Goal: Task Accomplishment & Management: Use online tool/utility

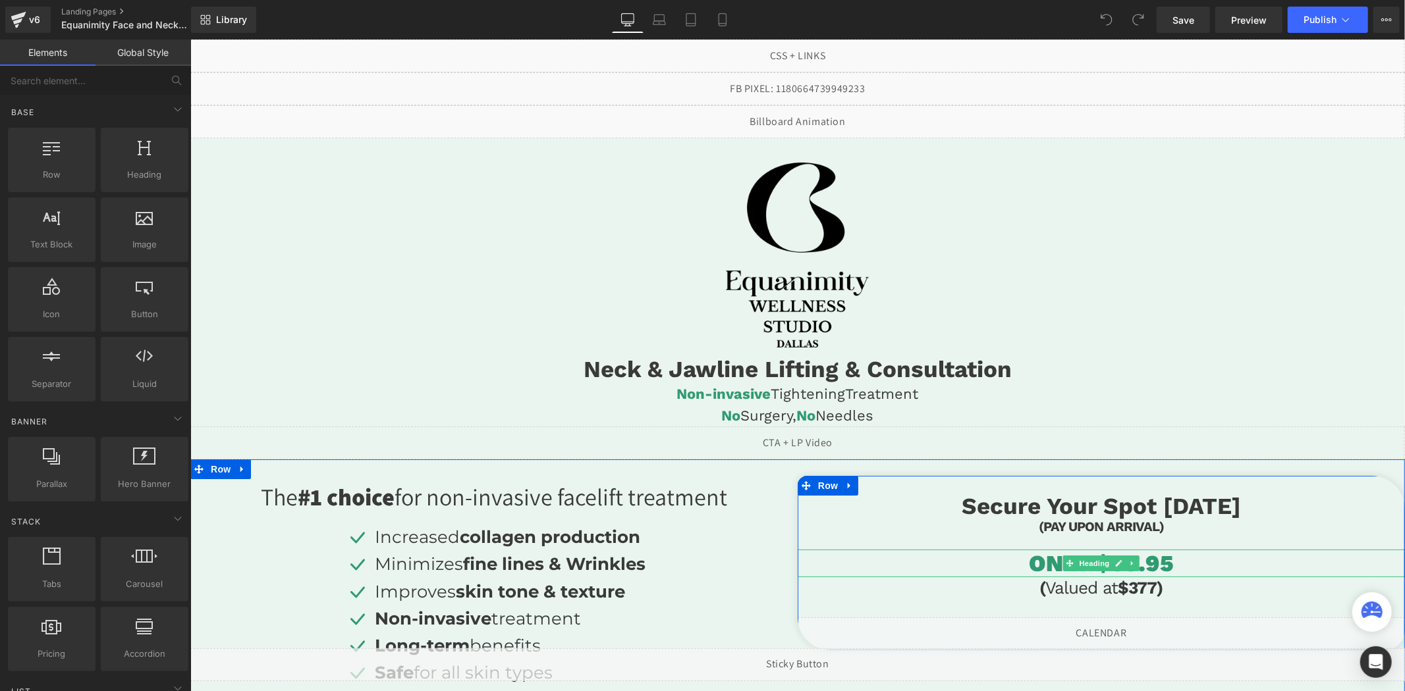
click at [1160, 558] on h1 "ONLY $59.95" at bounding box center [1100, 563] width 607 height 28
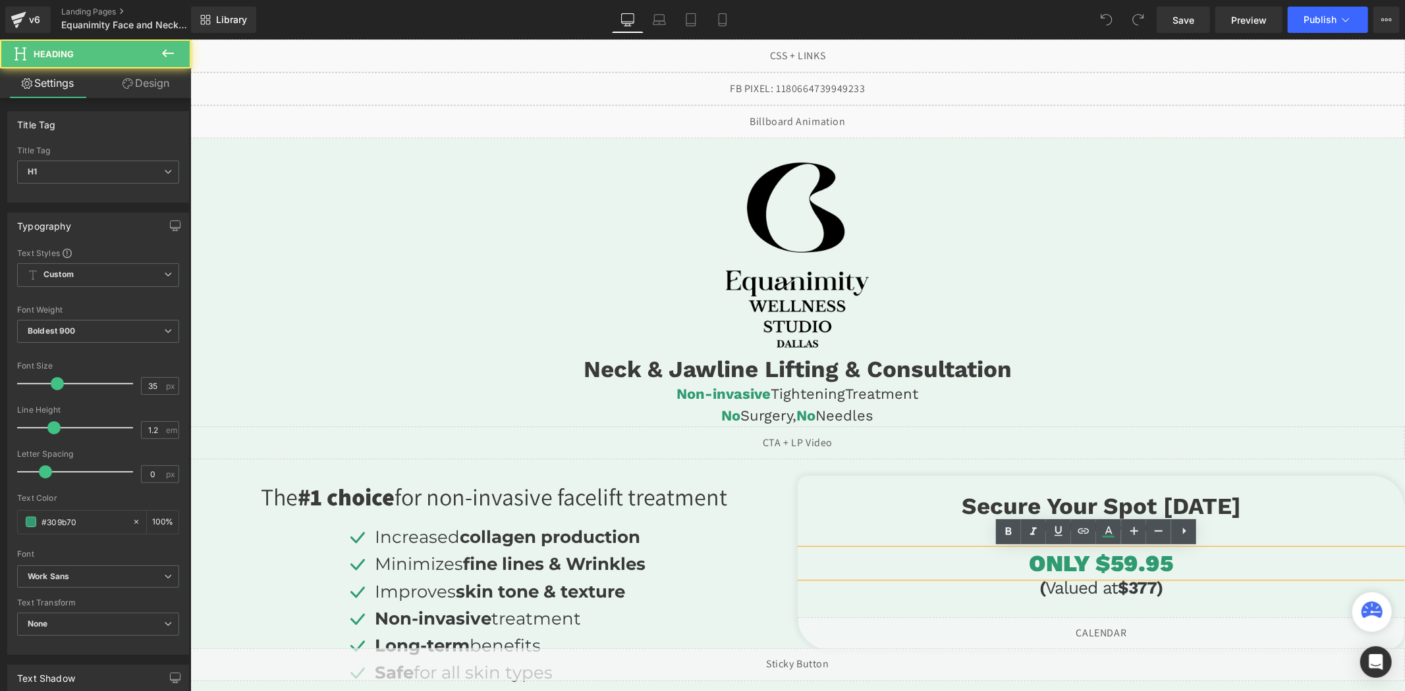
click at [1117, 564] on h1 "ONLY $59.95" at bounding box center [1100, 563] width 607 height 28
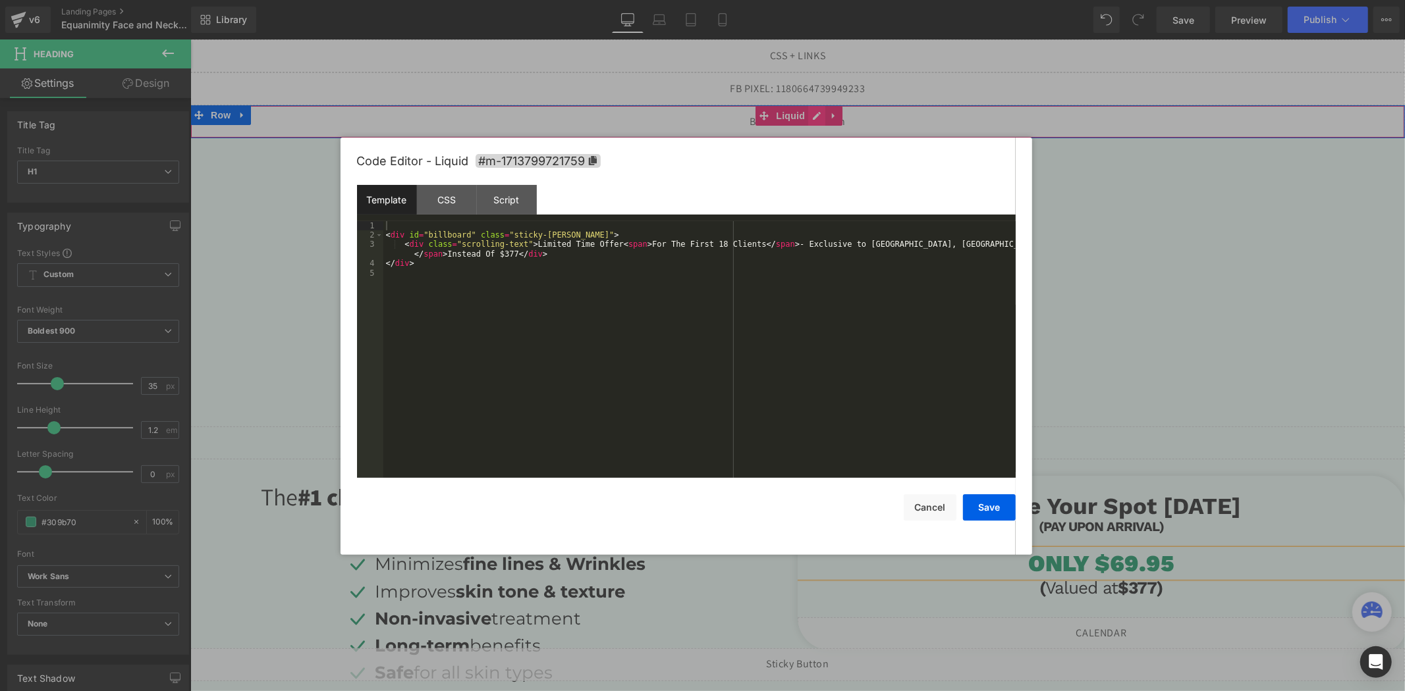
click at [809, 118] on div "Liquid" at bounding box center [797, 121] width 1214 height 33
click at [990, 248] on div "< div id = "billboard" class = "sticky-[PERSON_NAME]" > < div class = "scrollin…" at bounding box center [699, 359] width 632 height 276
click at [986, 504] on button "Save" at bounding box center [989, 508] width 53 height 26
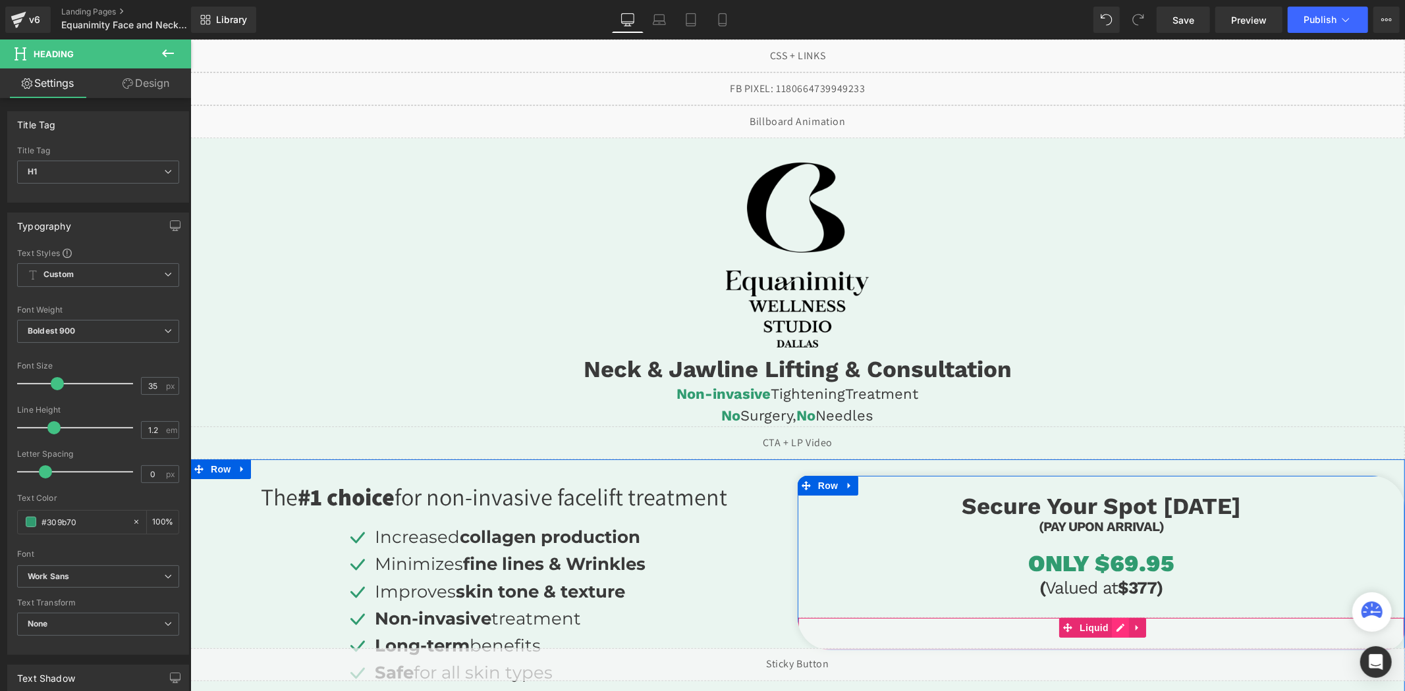
click at [1115, 630] on div "Liquid" at bounding box center [1100, 633] width 607 height 33
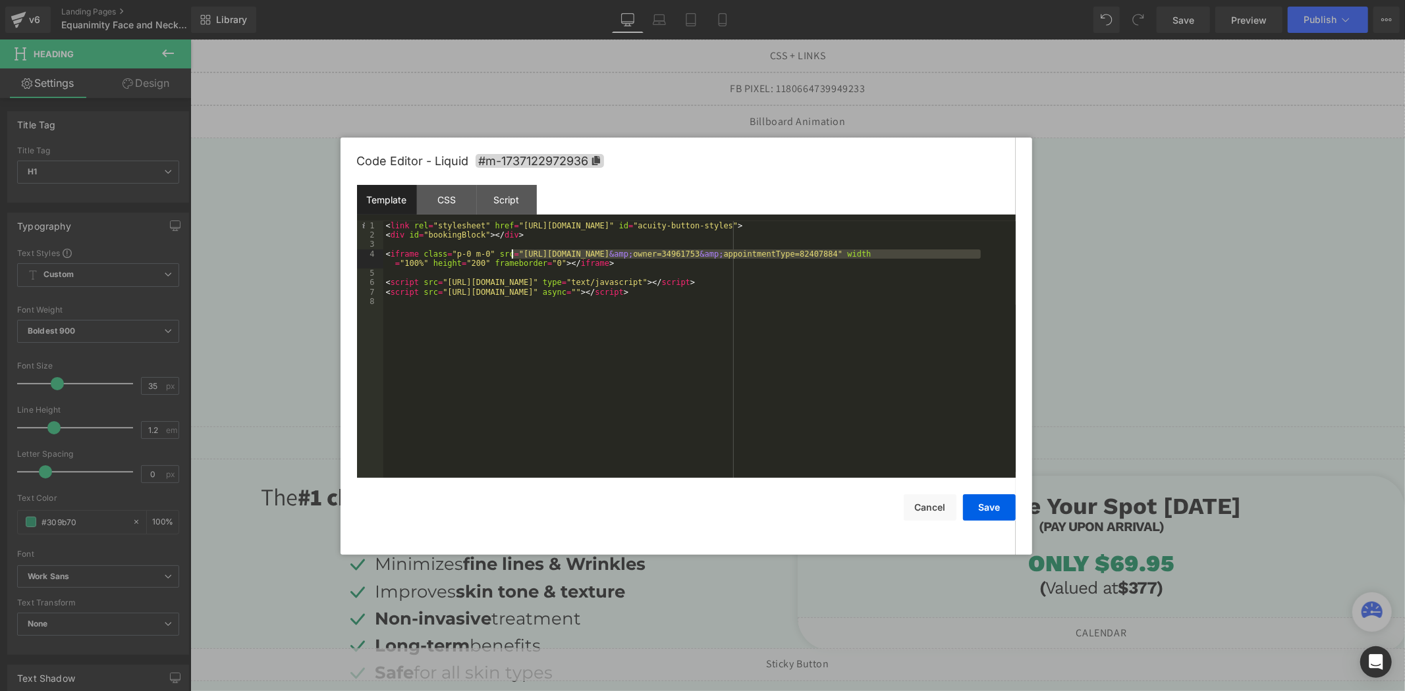
drag, startPoint x: 980, startPoint y: 254, endPoint x: 510, endPoint y: 254, distance: 469.5
drag, startPoint x: 996, startPoint y: 514, endPoint x: 991, endPoint y: 510, distance: 7.0
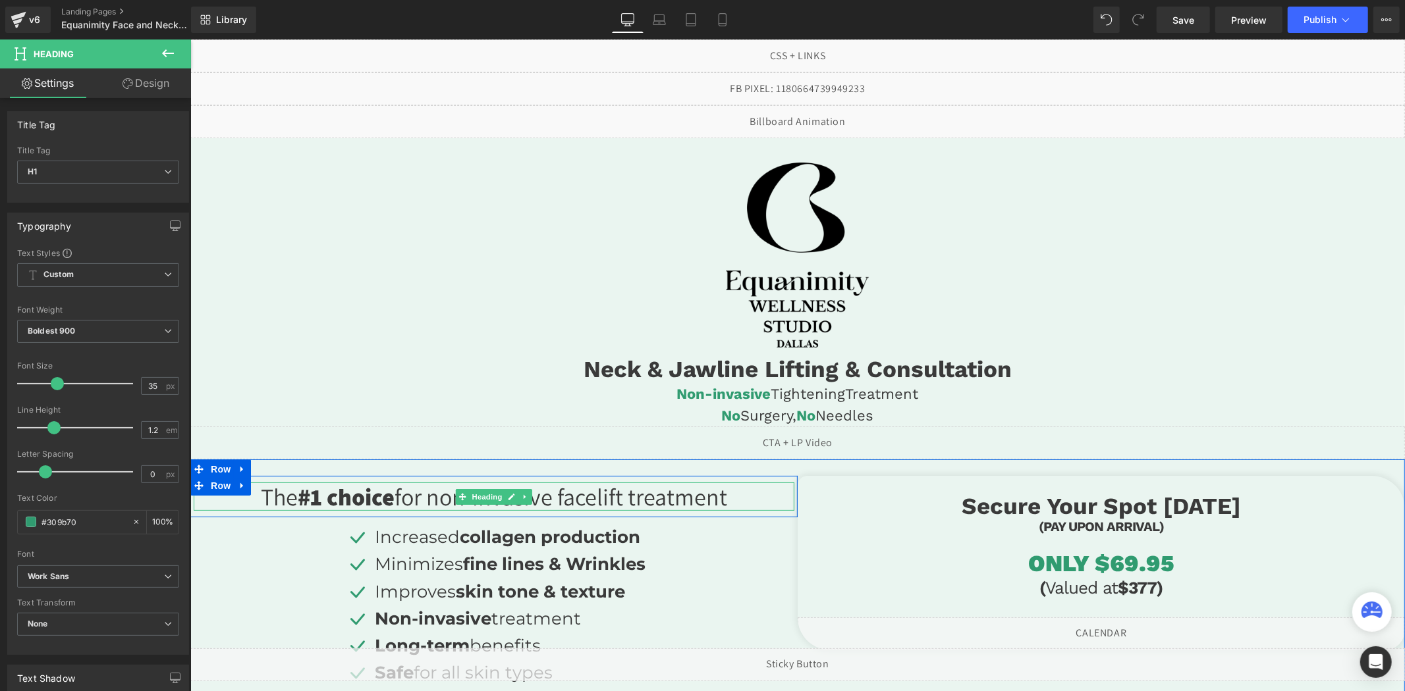
click at [608, 502] on span "for non-invasive facelift treatment" at bounding box center [560, 496] width 333 height 31
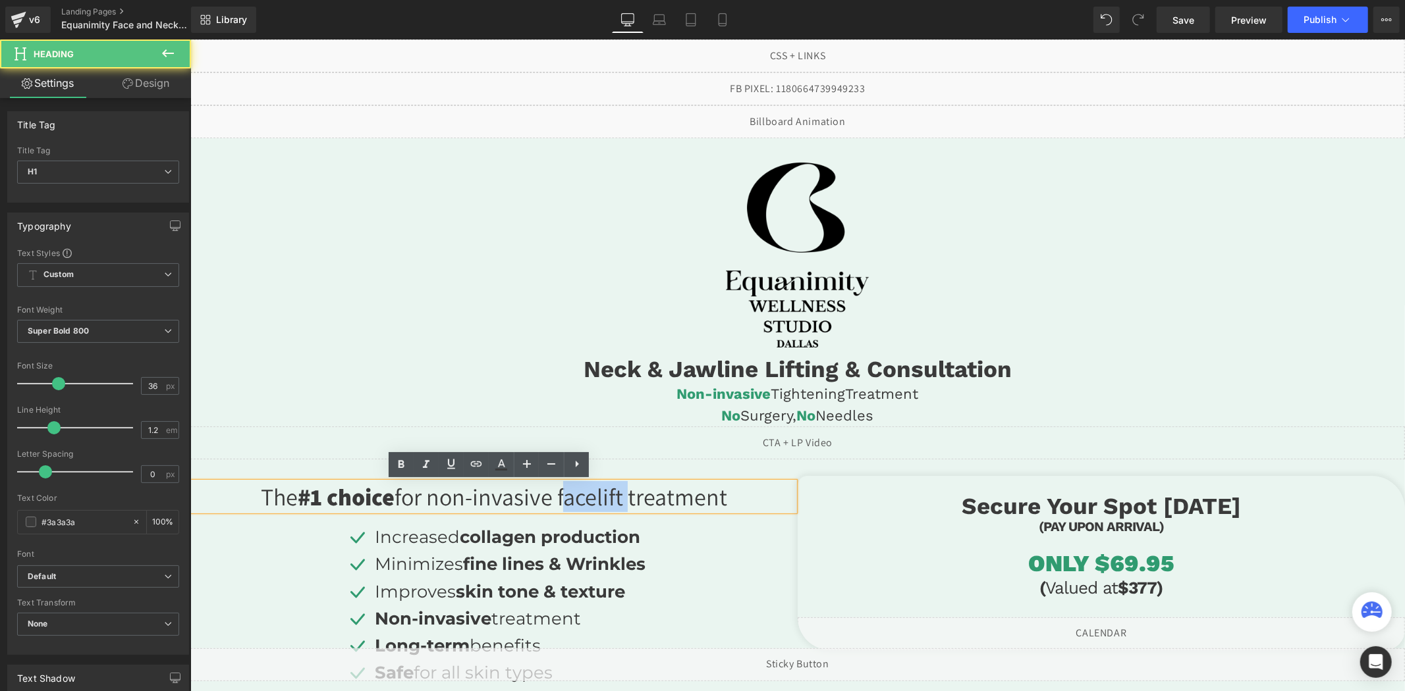
drag, startPoint x: 621, startPoint y: 500, endPoint x: 554, endPoint y: 500, distance: 67.2
click at [554, 500] on span "for non-invasive facelift treatment" at bounding box center [560, 496] width 333 height 31
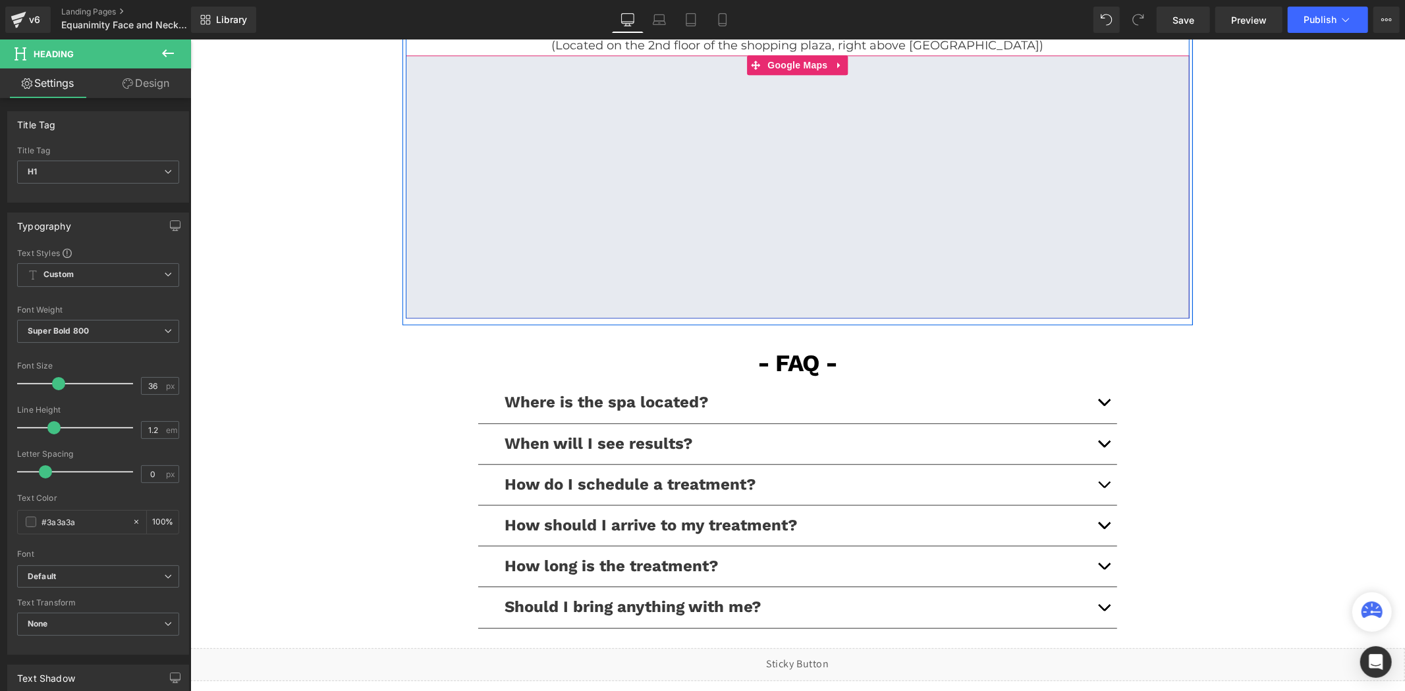
scroll to position [2926, 0]
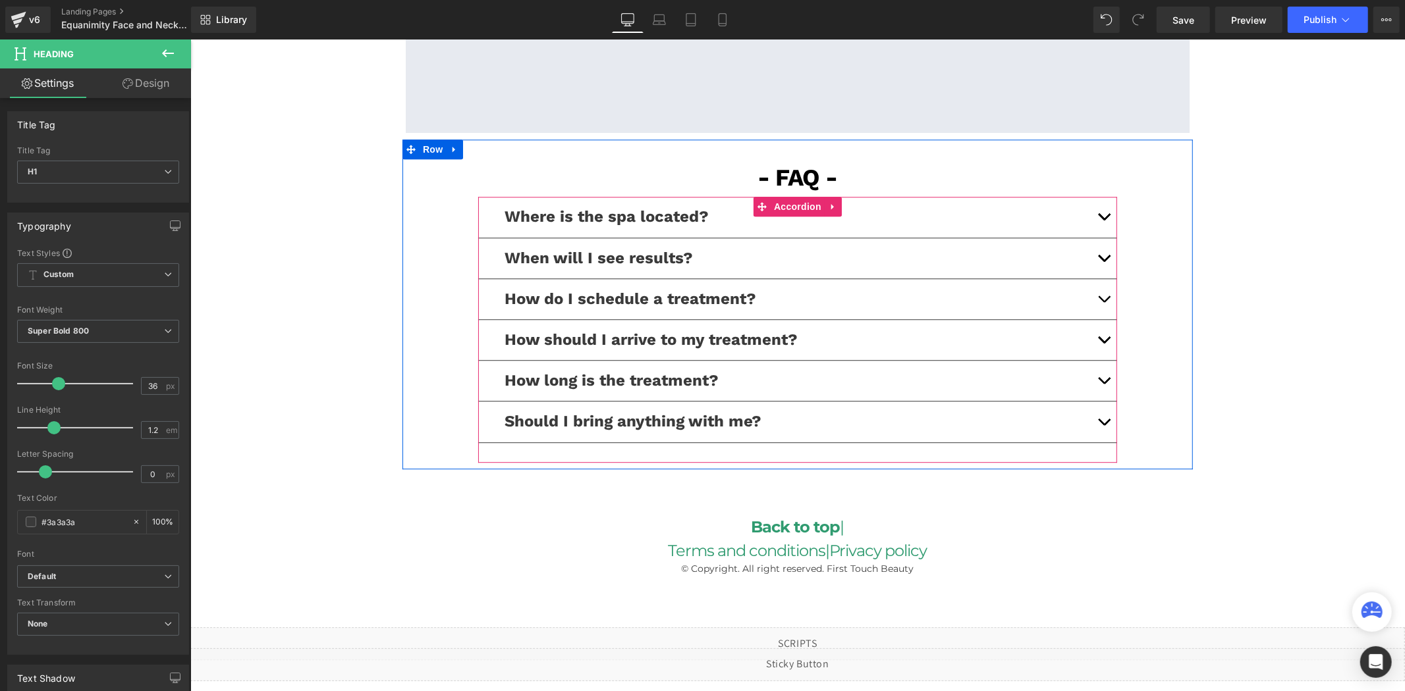
click at [1095, 380] on button "button" at bounding box center [1103, 380] width 26 height 40
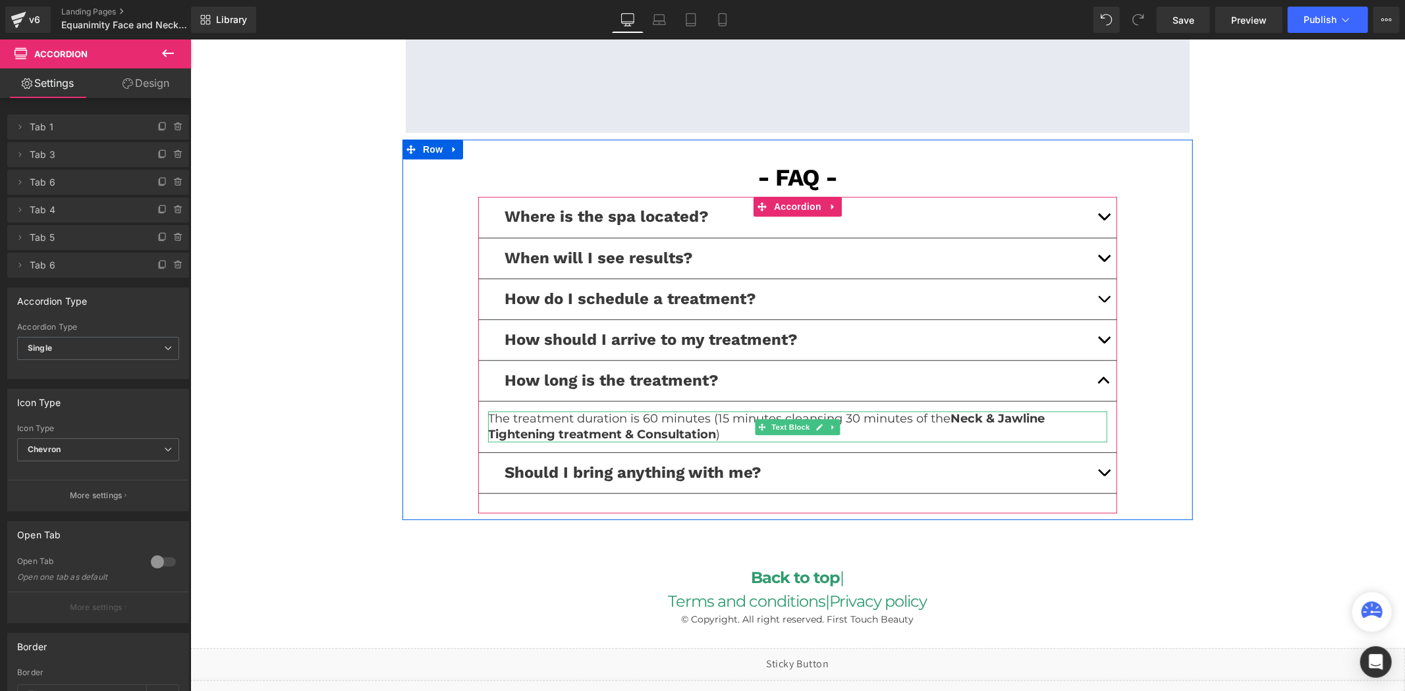
click at [1021, 417] on strong "Neck & Jawline Tightening treatment & Consultation" at bounding box center [765, 426] width 556 height 30
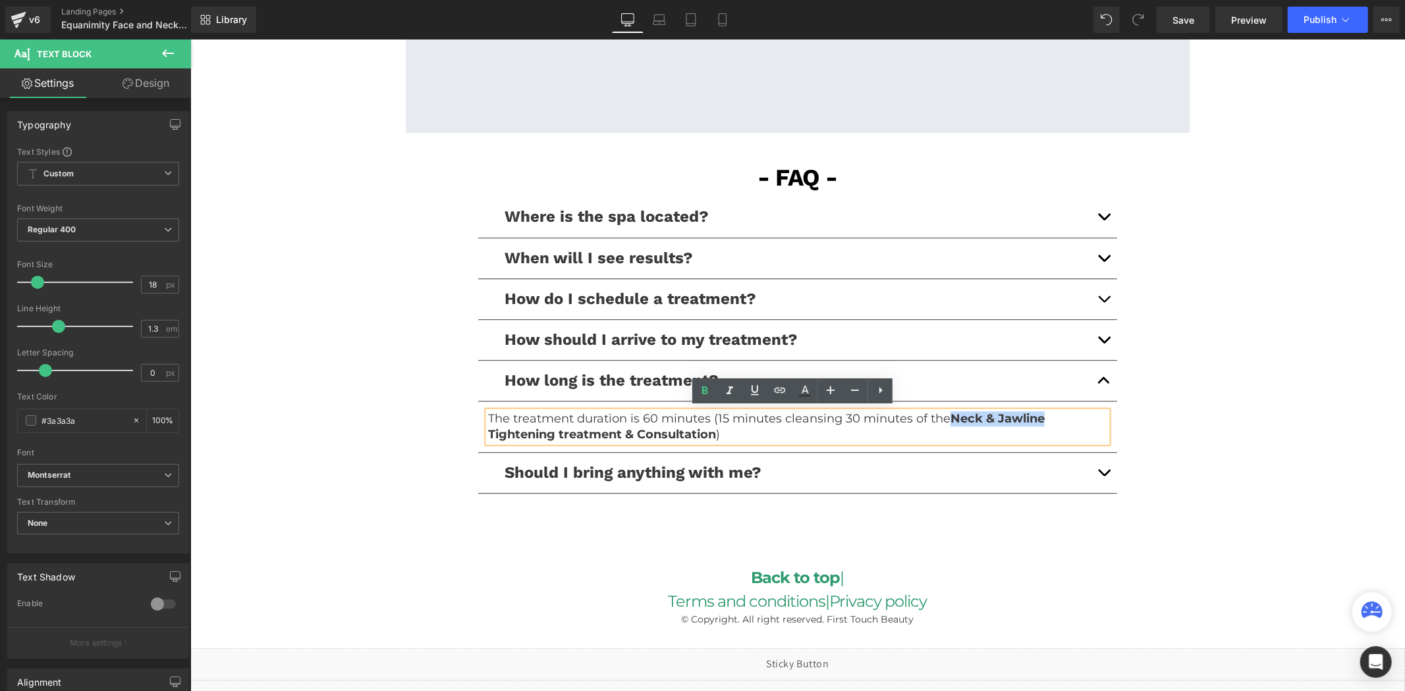
drag, startPoint x: 1049, startPoint y: 419, endPoint x: 947, endPoint y: 417, distance: 102.1
click at [947, 417] on p "The treatment duration is 60 minutes (15 minutes cleansing 30 minutes of the Ne…" at bounding box center [796, 426] width 619 height 31
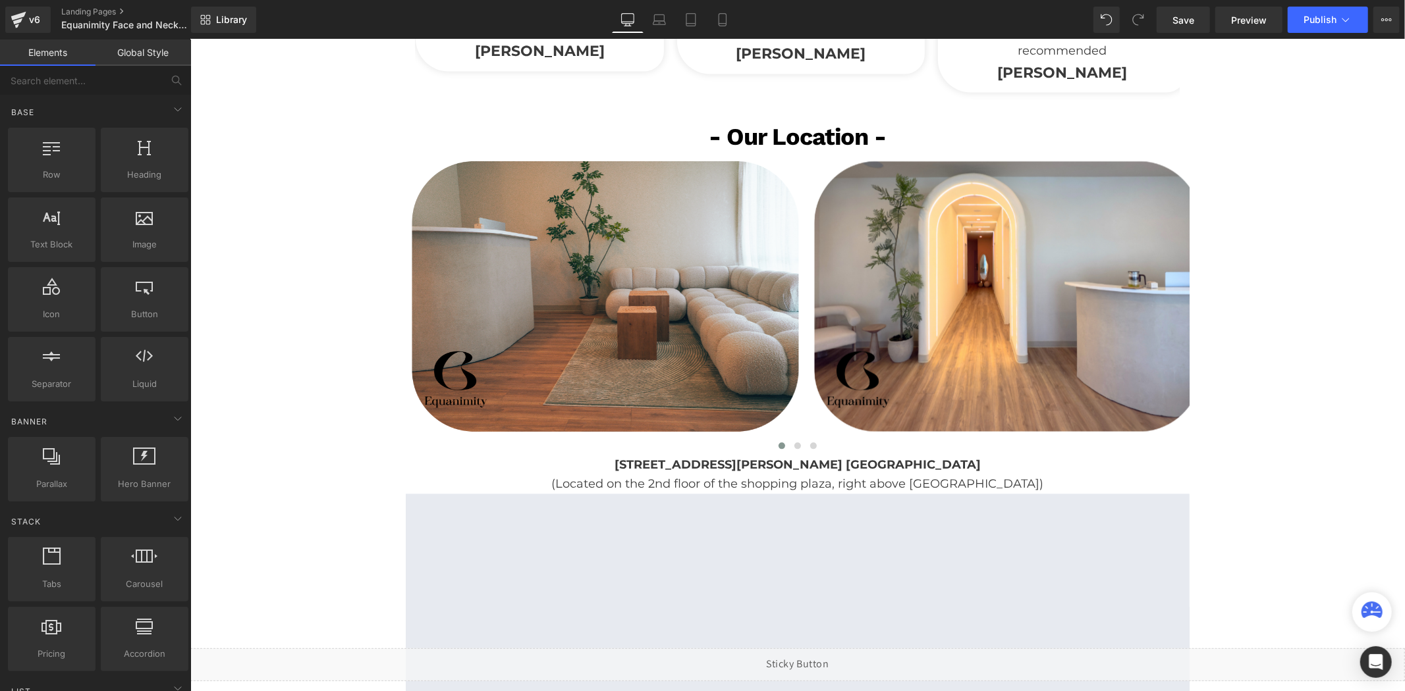
scroll to position [2112, 0]
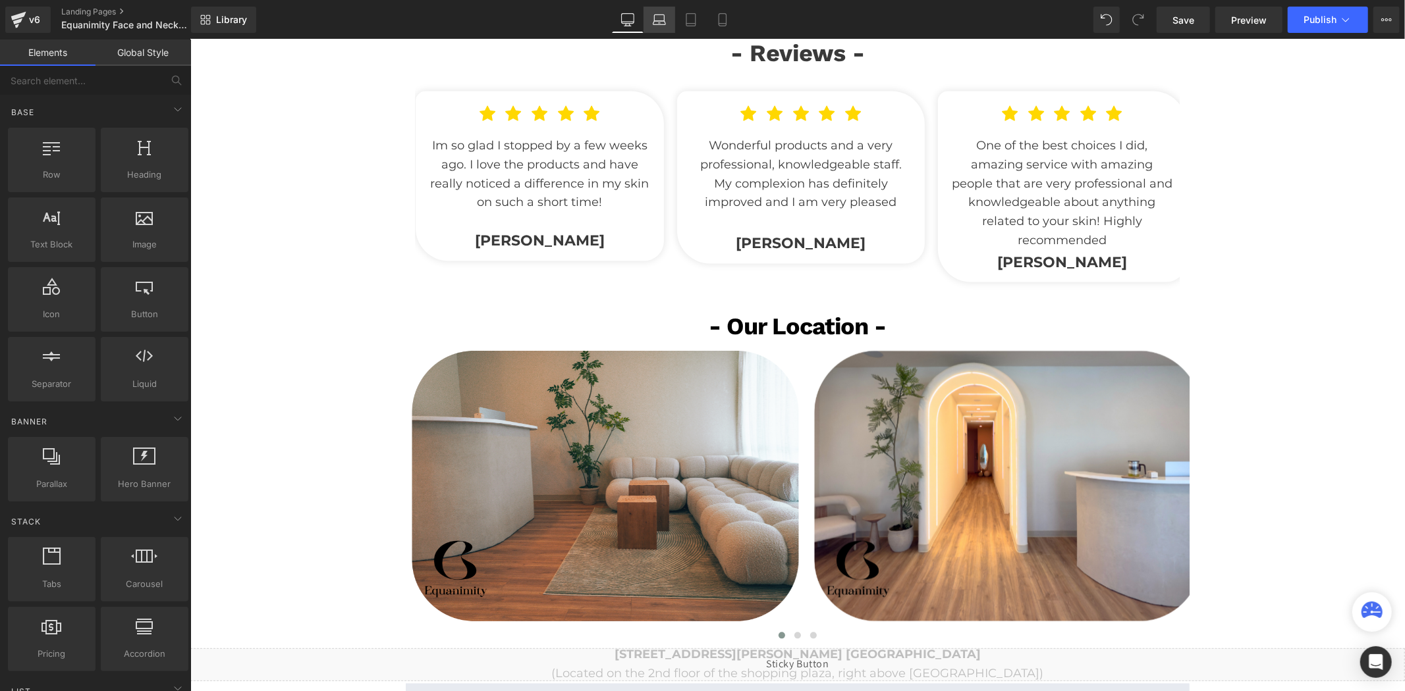
click at [672, 18] on link "Laptop" at bounding box center [659, 20] width 32 height 26
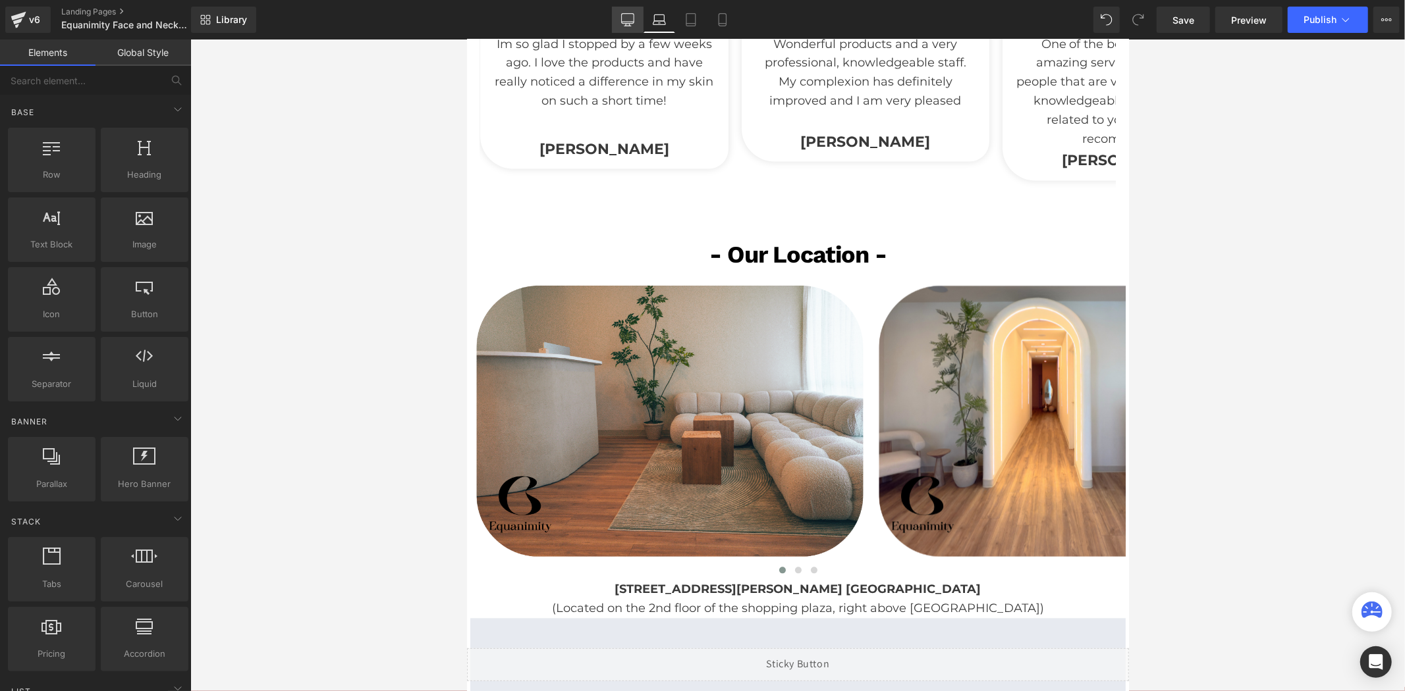
click at [633, 17] on icon at bounding box center [627, 19] width 13 height 13
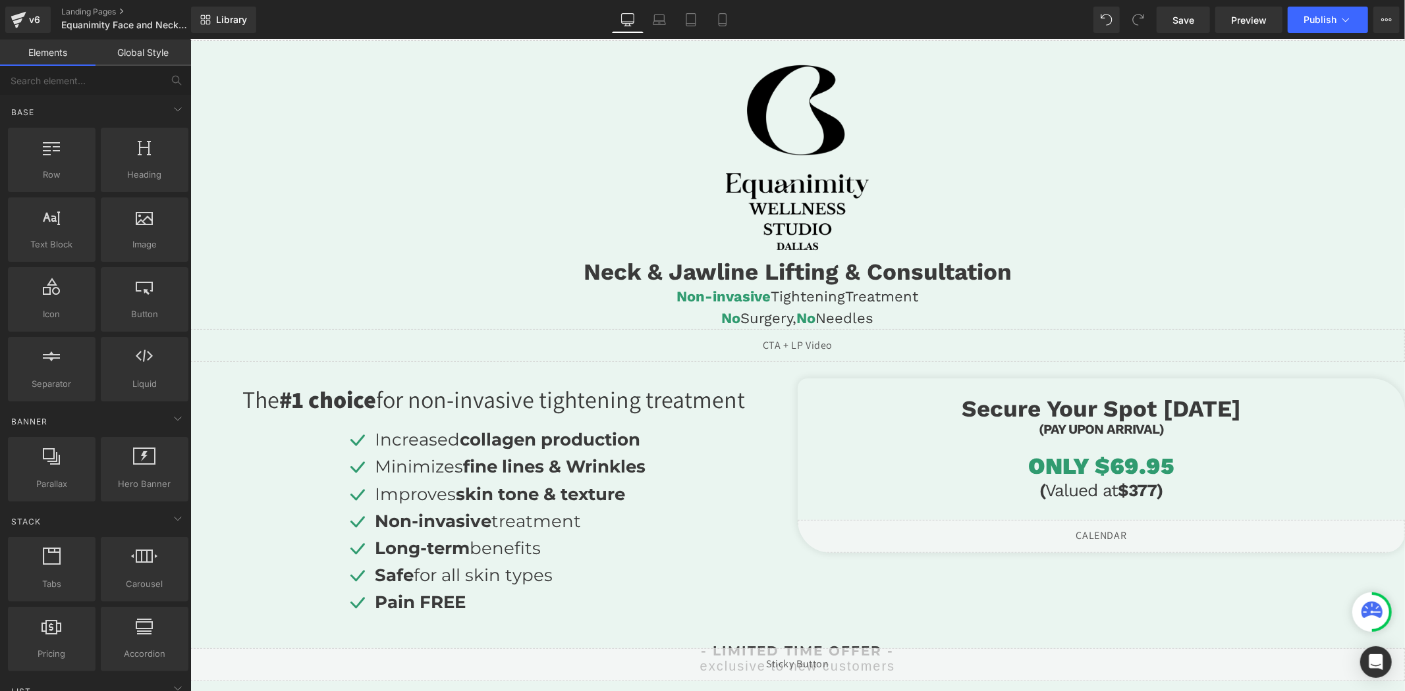
scroll to position [0, 0]
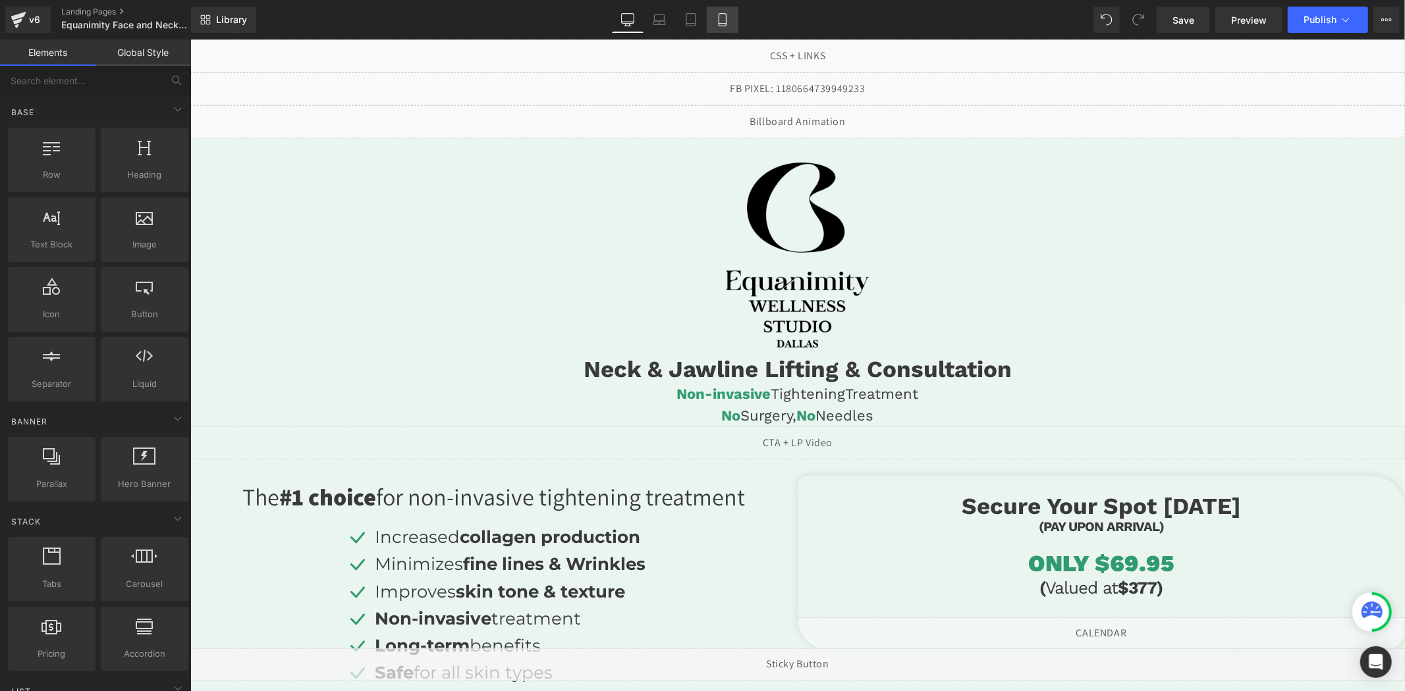
click at [727, 20] on icon at bounding box center [722, 19] width 13 height 13
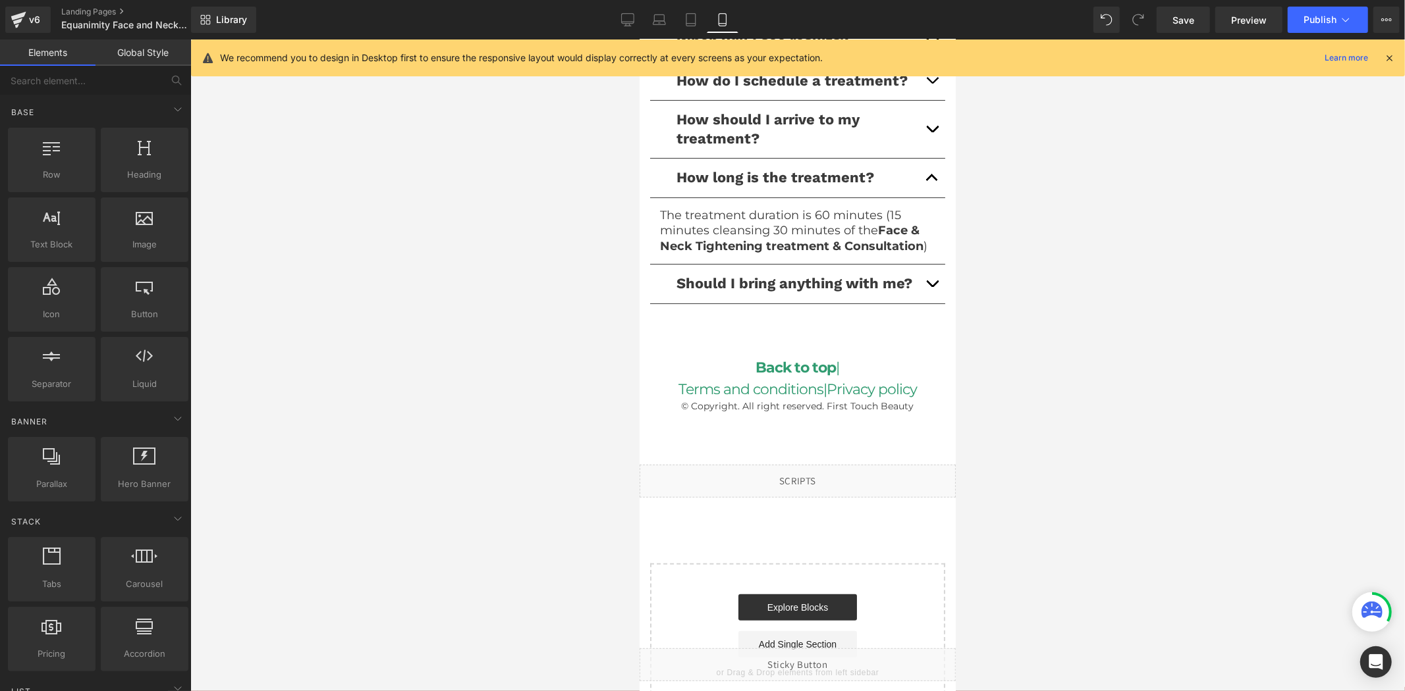
scroll to position [4294, 0]
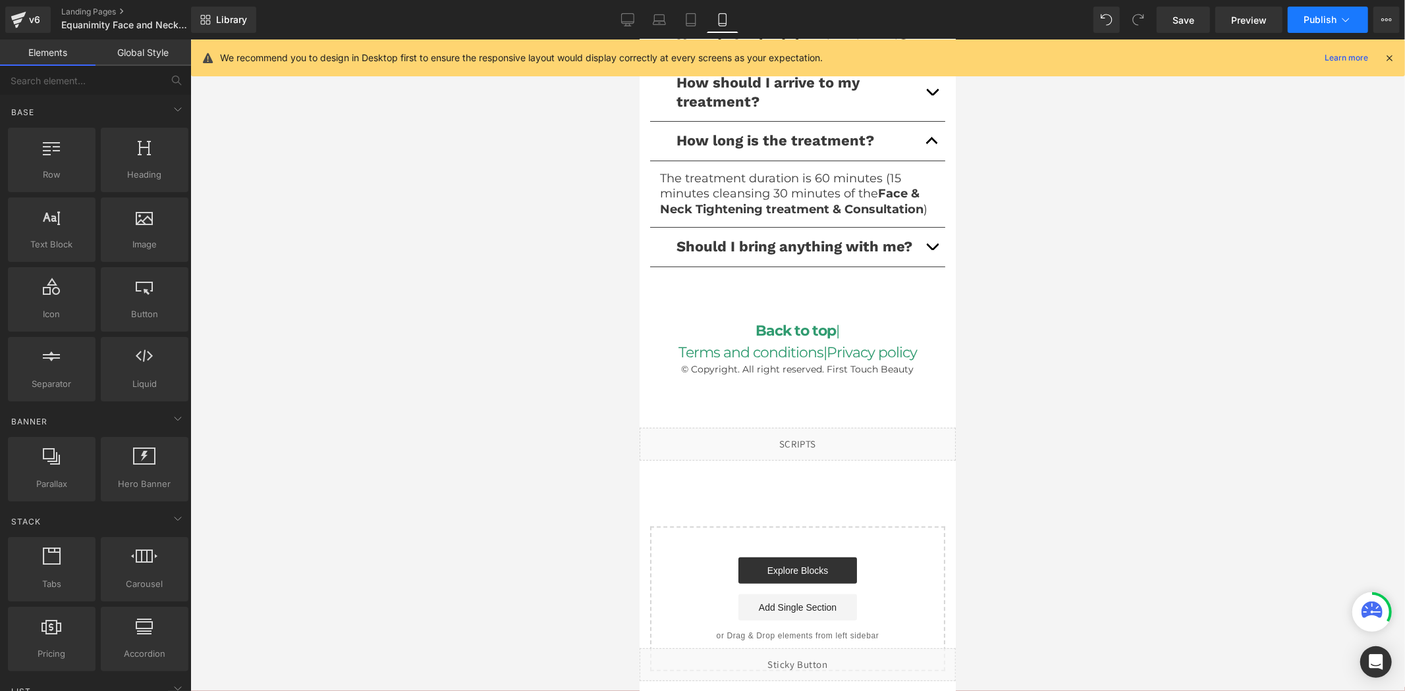
click at [1324, 20] on span "Publish" at bounding box center [1319, 19] width 33 height 11
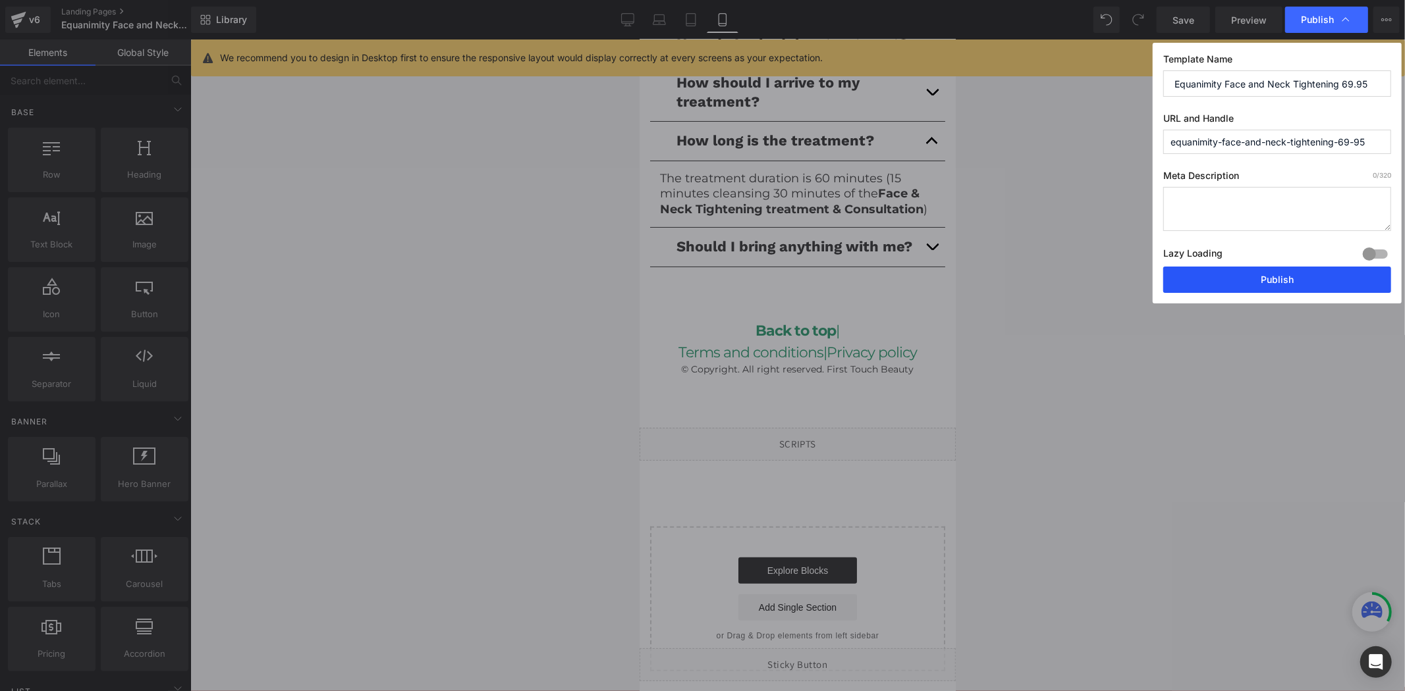
click at [0, 0] on button "Publish" at bounding box center [0, 0] width 0 height 0
